Goal: Task Accomplishment & Management: Manage account settings

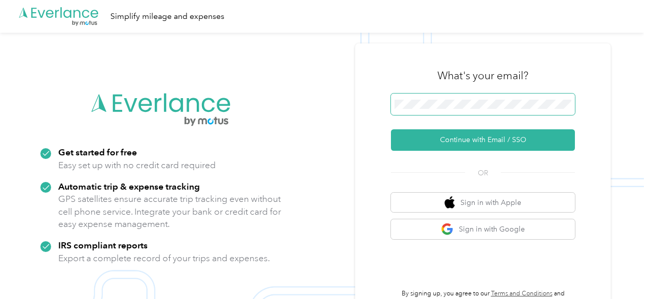
click at [498, 99] on span at bounding box center [483, 103] width 184 height 21
click at [448, 111] on span at bounding box center [483, 103] width 184 height 21
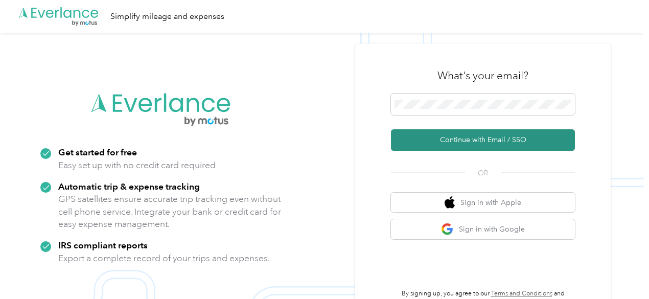
click at [461, 143] on button "Continue with Email / SSO" at bounding box center [483, 139] width 184 height 21
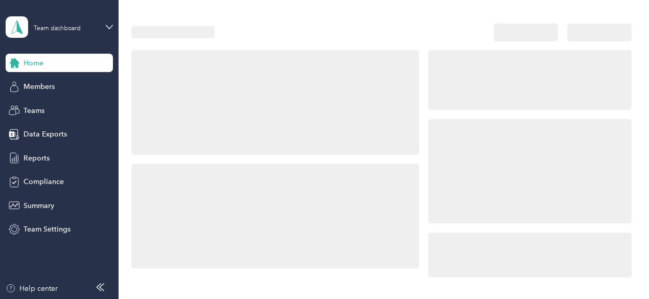
click at [449, 105] on div at bounding box center [529, 80] width 203 height 60
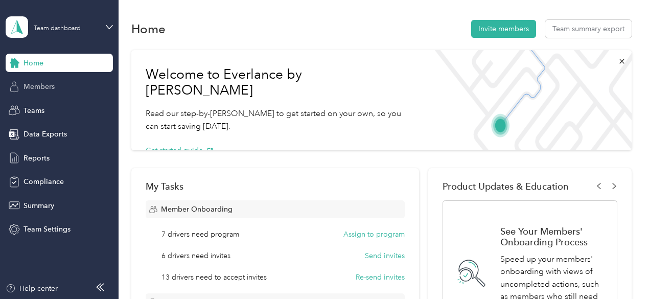
click at [54, 82] on span "Members" at bounding box center [39, 86] width 31 height 11
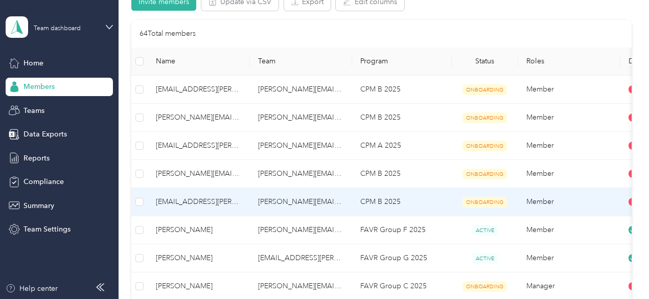
scroll to position [116, 0]
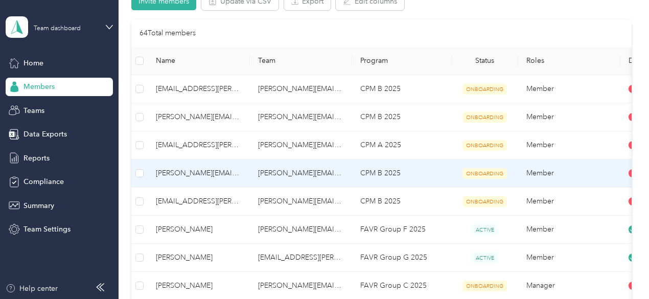
click at [178, 178] on td "pamela.x.miller@optioncare.com" at bounding box center [199, 173] width 102 height 28
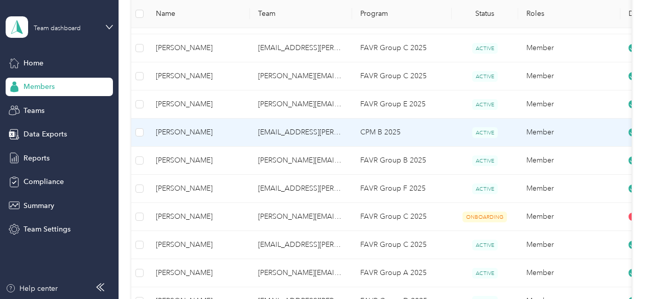
scroll to position [438, 0]
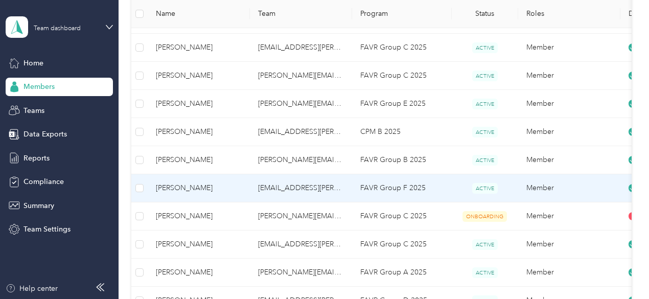
click at [192, 190] on span "Lori Duyck" at bounding box center [199, 187] width 86 height 11
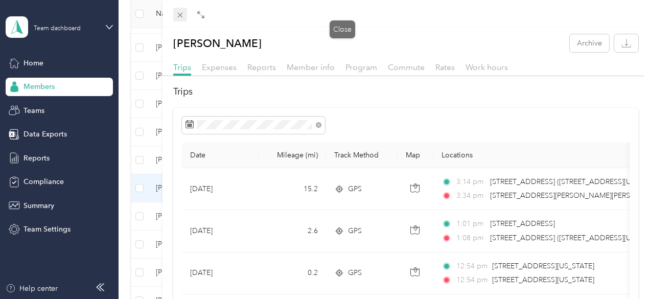
click at [182, 16] on icon at bounding box center [179, 15] width 5 height 5
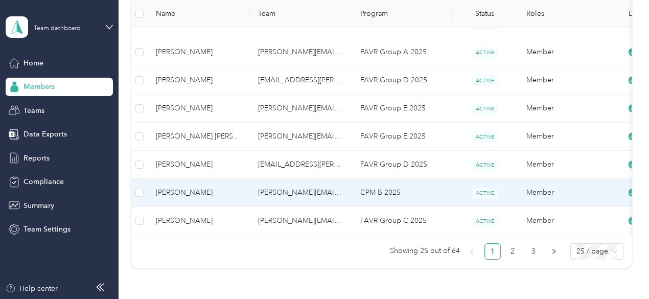
scroll to position [659, 0]
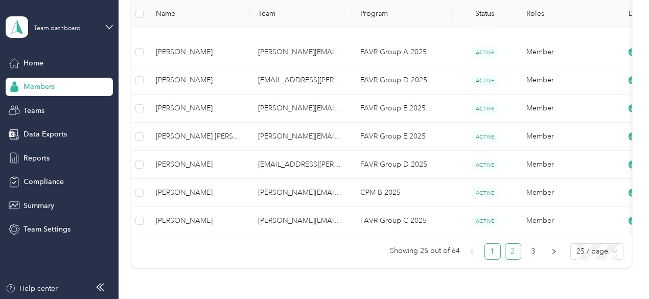
click at [505, 252] on link "2" at bounding box center [512, 251] width 15 height 15
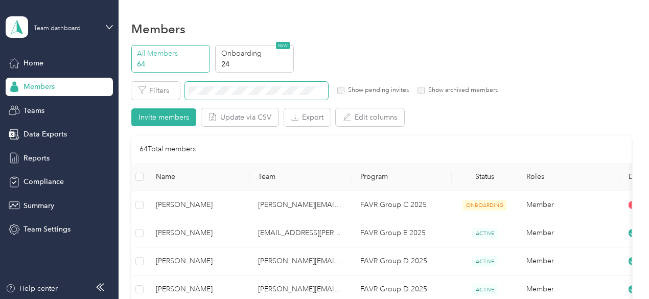
click at [220, 84] on span at bounding box center [256, 91] width 143 height 18
